Goal: Task Accomplishment & Management: Manage account settings

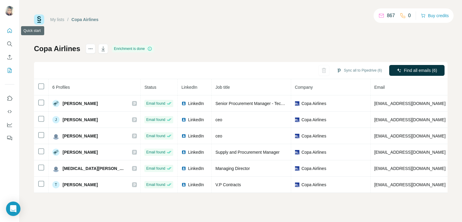
click at [8, 28] on icon "Quick start" at bounding box center [10, 31] width 6 height 6
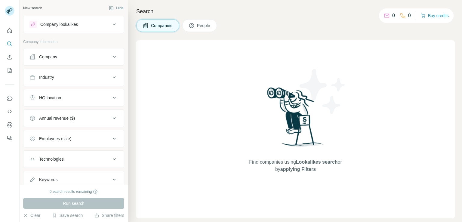
click at [11, 44] on icon "Search" at bounding box center [9, 44] width 4 height 4
click at [9, 42] on icon "Search" at bounding box center [10, 44] width 6 height 6
click at [61, 55] on div "Company" at bounding box center [69, 57] width 81 height 6
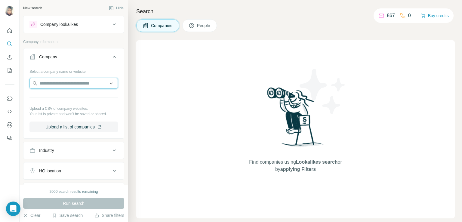
click at [48, 85] on input "text" at bounding box center [73, 83] width 88 height 11
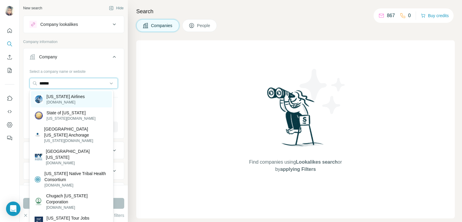
type input "******"
click at [65, 99] on p "[US_STATE] Airlines" at bounding box center [66, 97] width 38 height 6
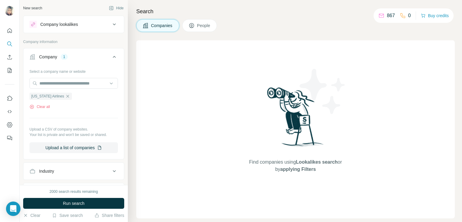
click at [200, 23] on span "People" at bounding box center [204, 26] width 14 height 6
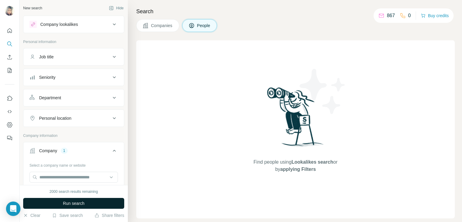
click at [66, 206] on button "Run search" at bounding box center [73, 203] width 101 height 11
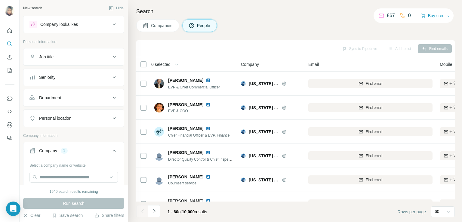
click at [62, 80] on div "Seniority" at bounding box center [69, 77] width 81 height 6
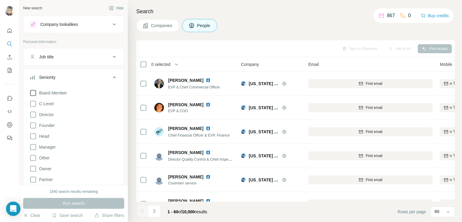
click at [45, 93] on span "Board Member" at bounding box center [52, 93] width 30 height 6
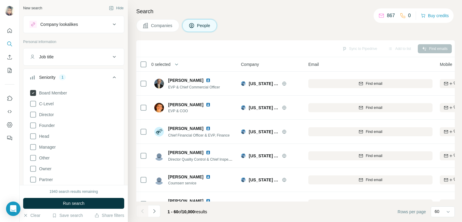
click at [38, 95] on span "Board Member" at bounding box center [52, 93] width 30 height 6
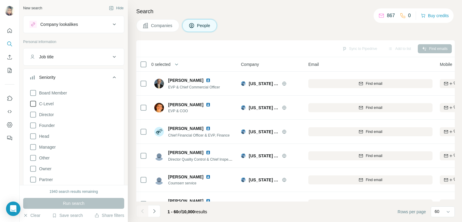
click at [38, 105] on span "C-Level" at bounding box center [45, 104] width 17 height 6
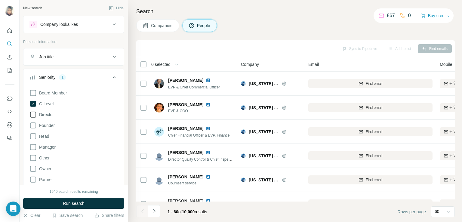
click at [36, 113] on icon at bounding box center [32, 114] width 7 height 7
click at [39, 142] on div "Board Member C-Level Director Founder Head Manager Other Owner Partner VP Clear…" at bounding box center [73, 145] width 88 height 116
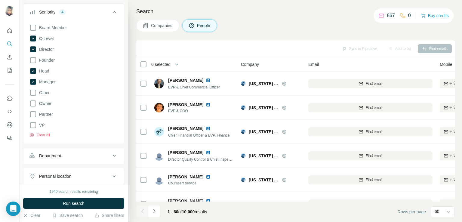
scroll to position [82, 0]
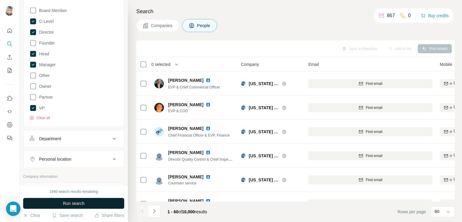
click at [61, 207] on button "Run search" at bounding box center [73, 203] width 101 height 11
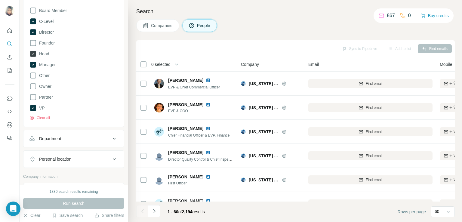
click at [32, 53] on icon at bounding box center [33, 54] width 2 height 2
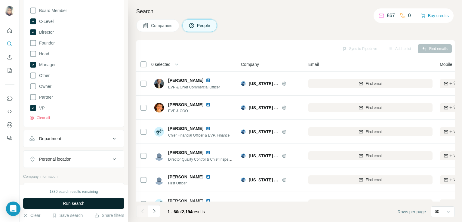
click at [78, 200] on span "Run search" at bounding box center [74, 203] width 22 height 6
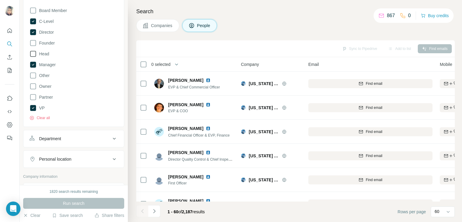
click at [34, 52] on icon at bounding box center [32, 53] width 7 height 7
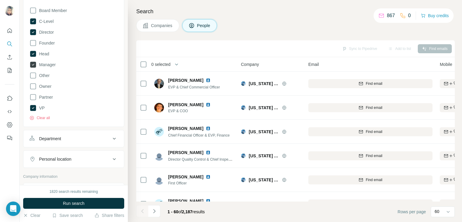
click at [34, 64] on icon at bounding box center [33, 65] width 6 height 6
click at [60, 199] on button "Run search" at bounding box center [73, 203] width 101 height 11
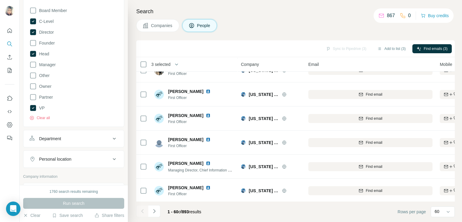
scroll to position [1318, 0]
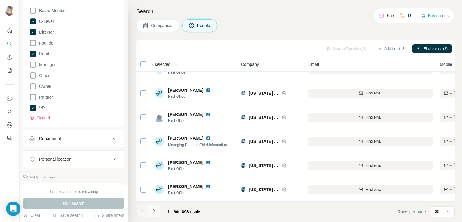
click at [154, 215] on button "Navigate to next page" at bounding box center [154, 211] width 12 height 12
click at [151, 212] on button "Navigate to next page" at bounding box center [154, 211] width 12 height 12
click at [154, 211] on icon "Navigate to next page" at bounding box center [154, 211] width 6 height 6
click at [153, 212] on icon "Navigate to next page" at bounding box center [154, 211] width 6 height 6
click at [154, 212] on icon "Navigate to next page" at bounding box center [154, 211] width 6 height 6
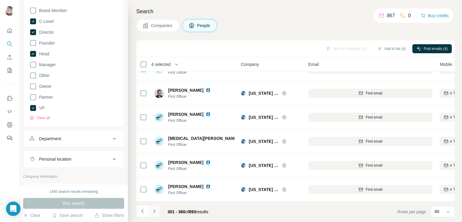
click at [154, 210] on icon "Navigate to next page" at bounding box center [154, 211] width 6 height 6
click at [157, 214] on icon "Navigate to next page" at bounding box center [154, 211] width 6 height 6
click at [154, 212] on icon "Navigate to next page" at bounding box center [154, 211] width 6 height 6
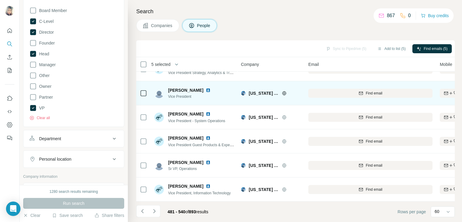
click at [206, 88] on img at bounding box center [208, 90] width 5 height 5
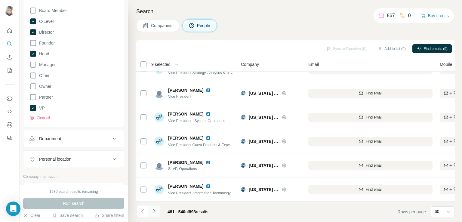
click at [154, 212] on icon "Navigate to next page" at bounding box center [154, 211] width 6 height 6
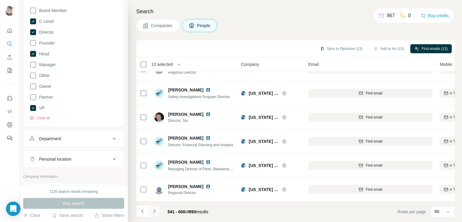
click at [152, 210] on icon "Navigate to next page" at bounding box center [154, 211] width 6 height 6
click at [152, 213] on icon "Navigate to next page" at bounding box center [154, 211] width 6 height 6
click at [153, 212] on icon "Navigate to next page" at bounding box center [154, 211] width 6 height 6
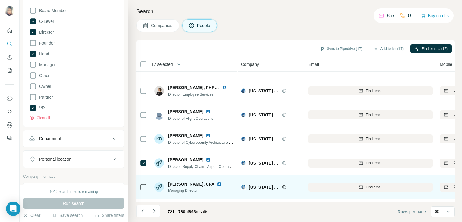
click at [217, 183] on img at bounding box center [219, 184] width 5 height 5
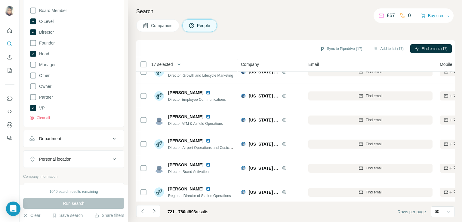
scroll to position [1318, 0]
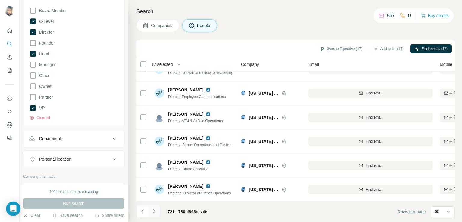
click at [154, 210] on icon "Navigate to next page" at bounding box center [154, 211] width 2 height 4
click at [152, 214] on icon "Navigate to next page" at bounding box center [154, 211] width 6 height 6
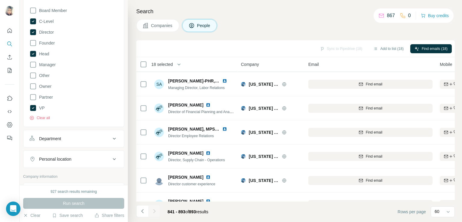
scroll to position [245, 0]
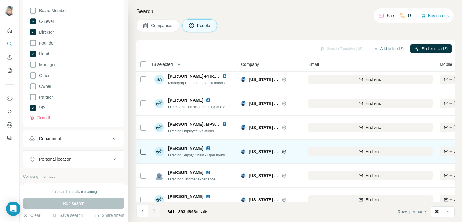
click at [139, 151] on td at bounding box center [143, 152] width 14 height 24
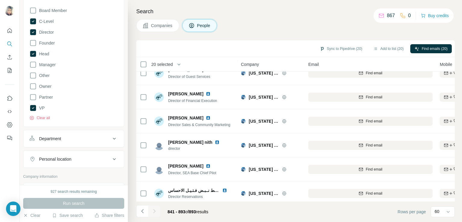
scroll to position [1149, 0]
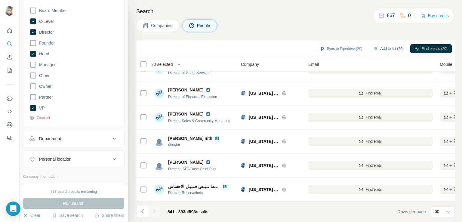
click at [386, 48] on button "Add to list (20)" at bounding box center [388, 48] width 39 height 9
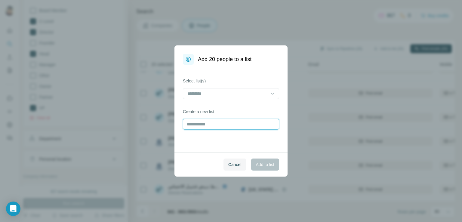
click at [212, 125] on input "text" at bounding box center [231, 124] width 96 height 11
type input "**********"
click at [261, 167] on span "Add to list" at bounding box center [265, 165] width 18 height 6
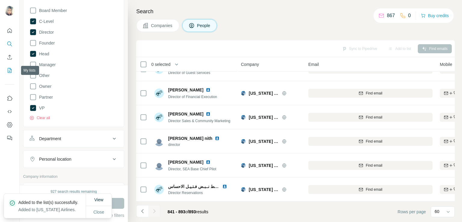
click at [9, 70] on icon "My lists" at bounding box center [10, 70] width 6 height 6
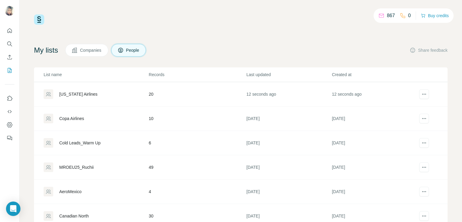
click at [77, 94] on div "[US_STATE] Airlines" at bounding box center [78, 94] width 38 height 6
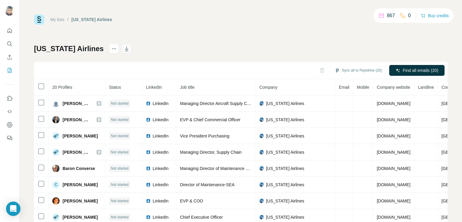
click at [124, 47] on icon "button" at bounding box center [127, 49] width 6 height 6
